Goal: Task Accomplishment & Management: Use online tool/utility

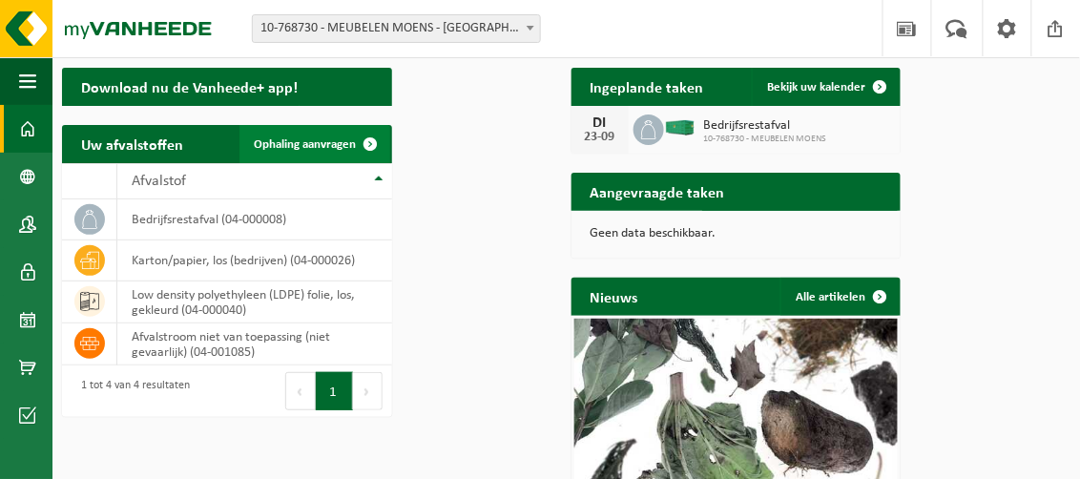
click at [357, 151] on span "Ophaling aanvragen" at bounding box center [306, 144] width 102 height 12
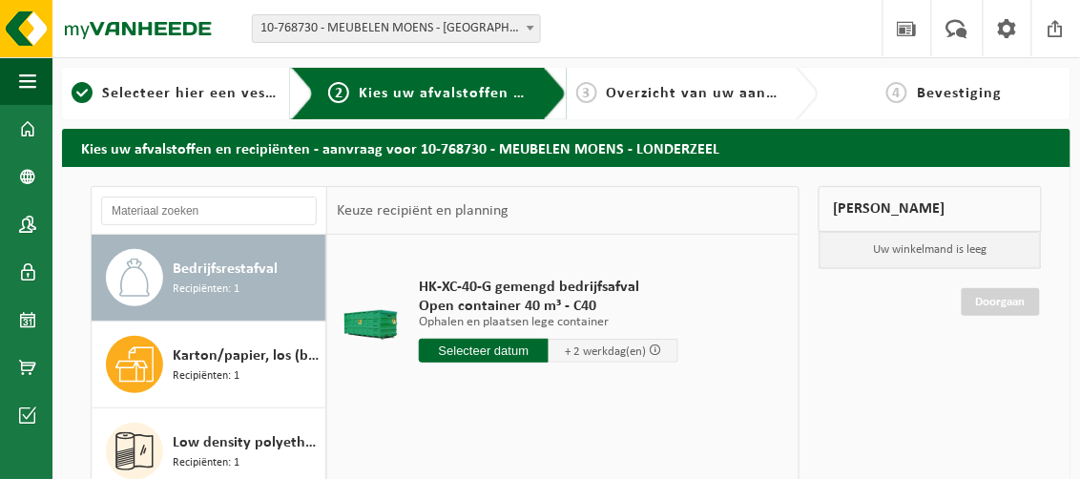
drag, startPoint x: 541, startPoint y: 390, endPoint x: 588, endPoint y: 365, distance: 53.4
click at [541, 363] on input "text" at bounding box center [484, 351] width 130 height 24
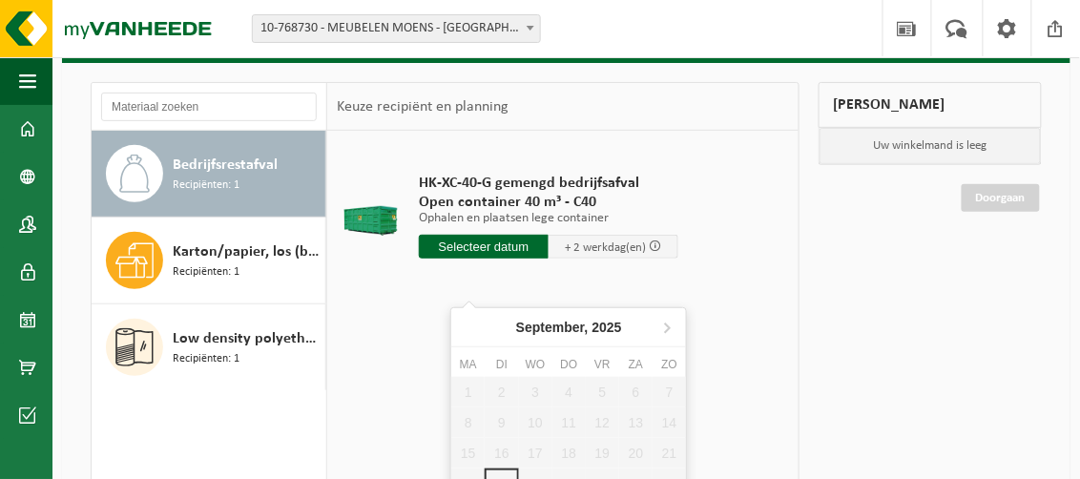
scroll to position [191, 0]
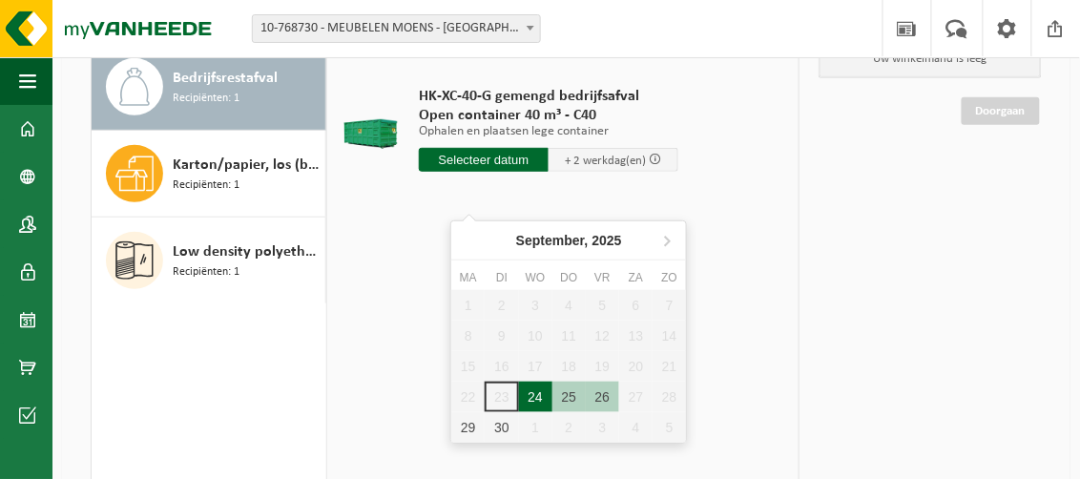
click at [531, 399] on div "24" at bounding box center [535, 397] width 33 height 31
type input "Van 2025-09-24"
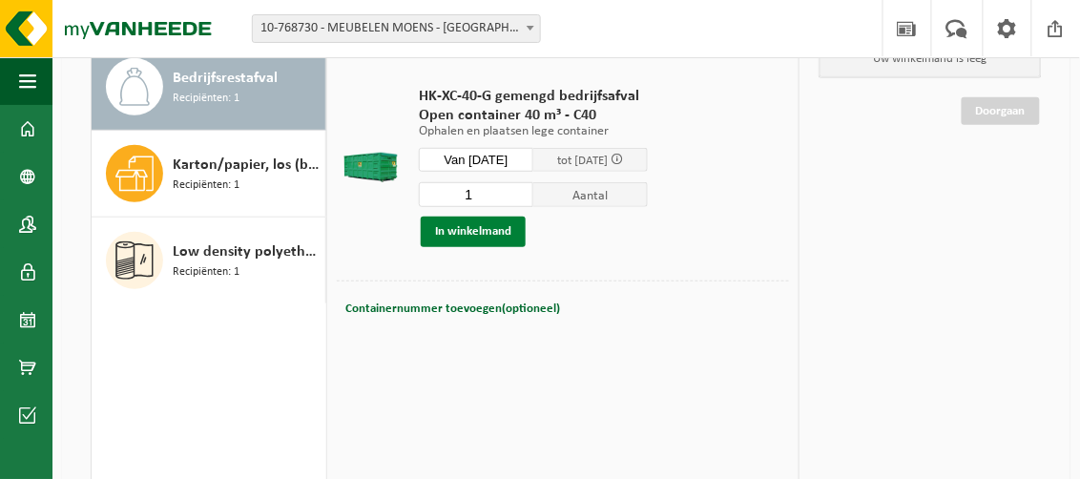
click at [491, 247] on button "In winkelmand" at bounding box center [473, 232] width 105 height 31
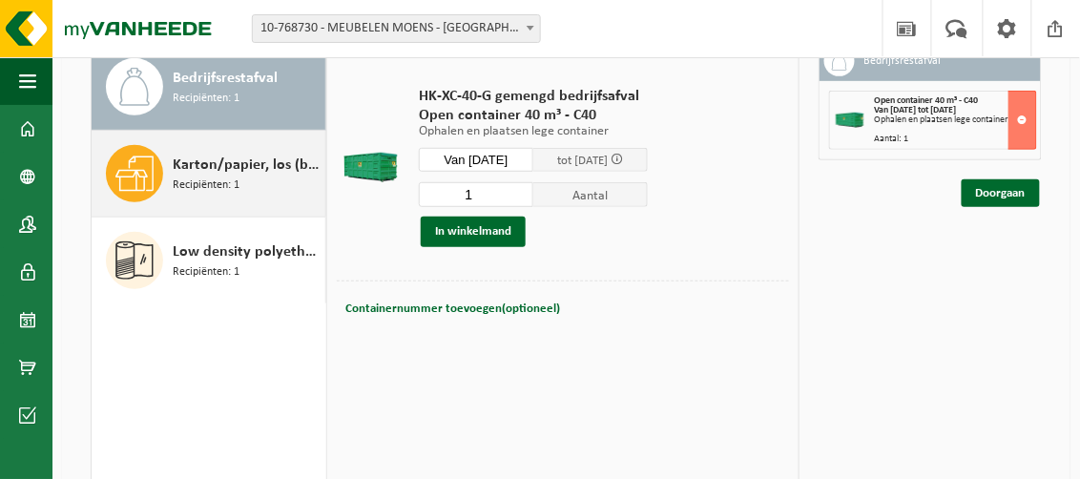
click at [173, 177] on span "Karton/papier, los (bedrijven)" at bounding box center [247, 165] width 148 height 23
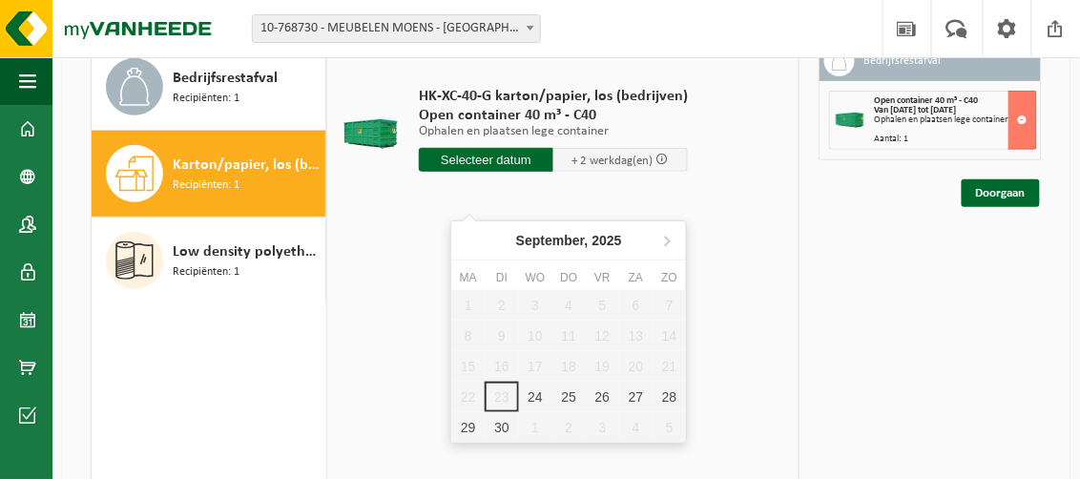
click at [514, 172] on input "text" at bounding box center [486, 160] width 135 height 24
click at [535, 396] on div "24" at bounding box center [535, 397] width 33 height 31
type input "Van 2025-09-24"
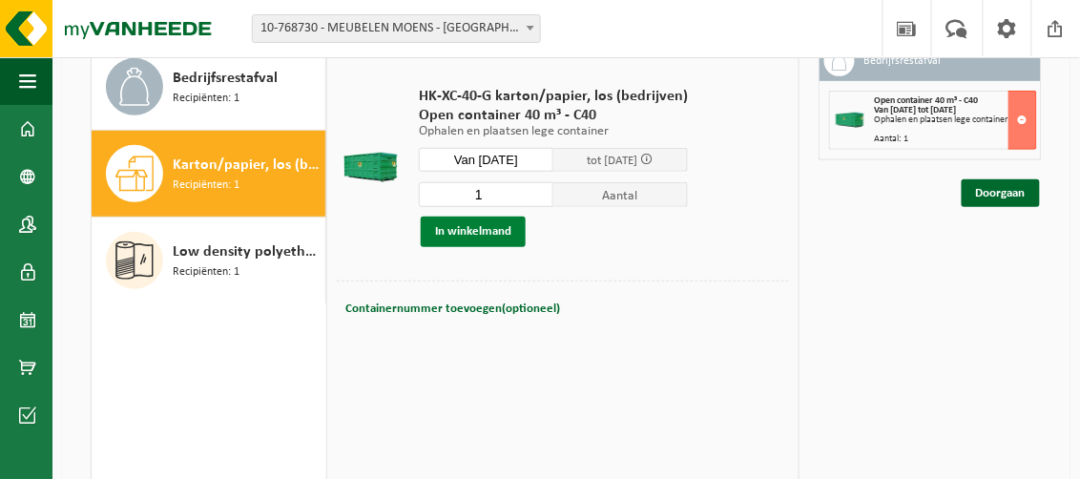
click at [491, 247] on button "In winkelmand" at bounding box center [473, 232] width 105 height 31
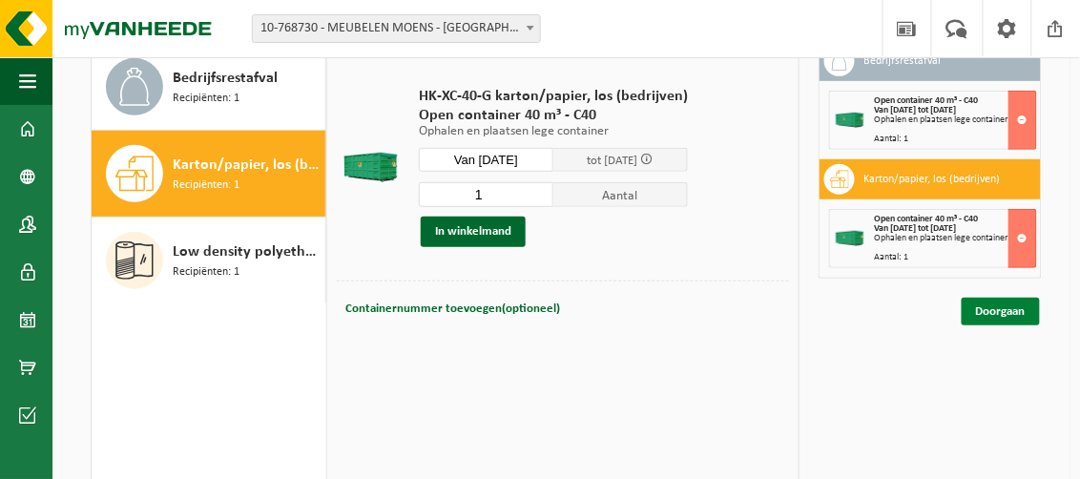
click at [990, 325] on link "Doorgaan" at bounding box center [1001, 312] width 78 height 28
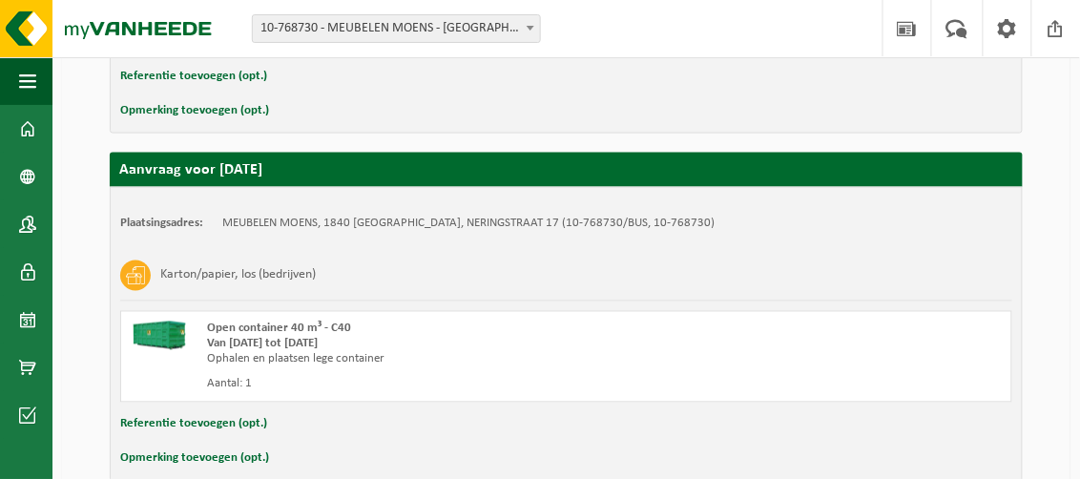
scroll to position [734, 0]
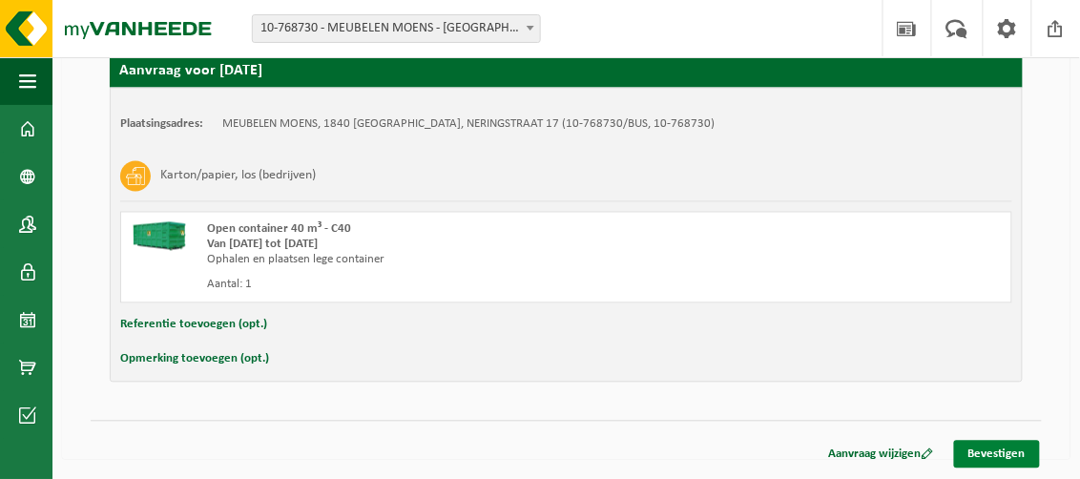
click at [987, 452] on link "Bevestigen" at bounding box center [997, 455] width 86 height 28
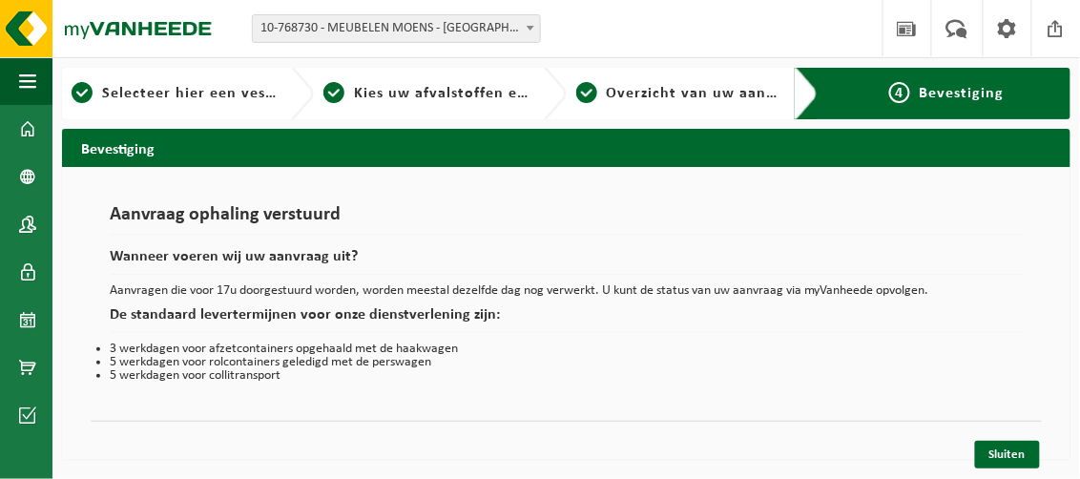
scroll to position [49, 0]
click at [995, 450] on link "Sluiten" at bounding box center [1007, 455] width 65 height 28
